Goal: Task Accomplishment & Management: Manage account settings

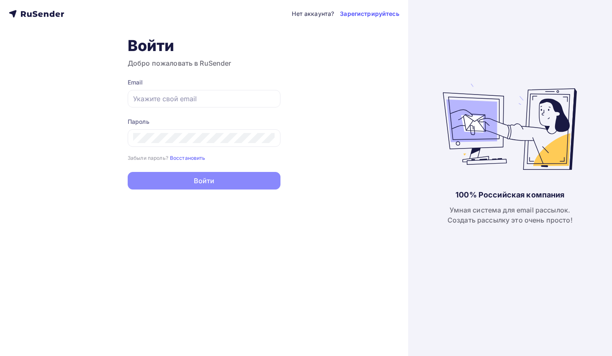
type input "[EMAIL_ADDRESS][DOMAIN_NAME]"
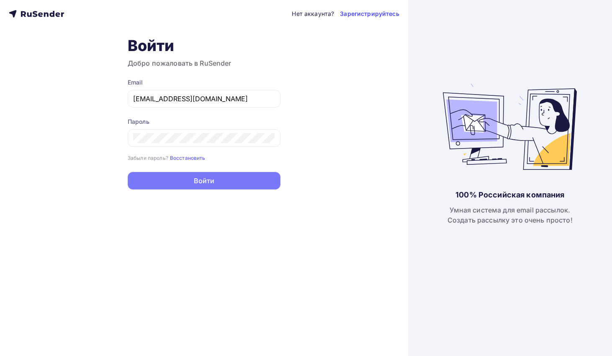
click at [218, 184] on button "Войти" at bounding box center [204, 181] width 153 height 18
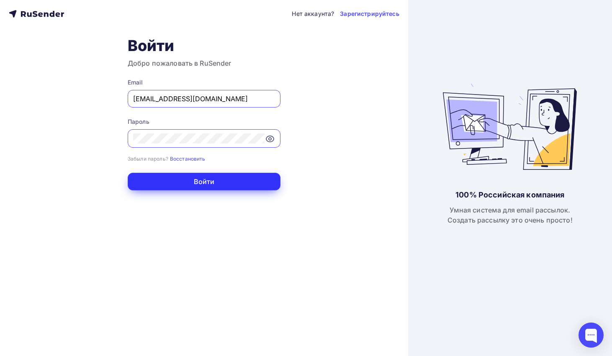
click at [218, 184] on button "Войти" at bounding box center [204, 182] width 153 height 18
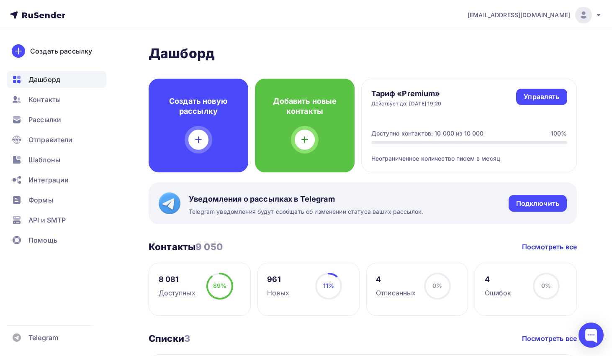
drag, startPoint x: 372, startPoint y: 102, endPoint x: 468, endPoint y: 103, distance: 95.8
click at [468, 103] on div "Тариф «Premium» Действует до: [DATE] 19:20 Управлять Управлять" at bounding box center [469, 98] width 196 height 18
copy div "Действует до: [DATE] 19:20"
